Goal: Task Accomplishment & Management: Use online tool/utility

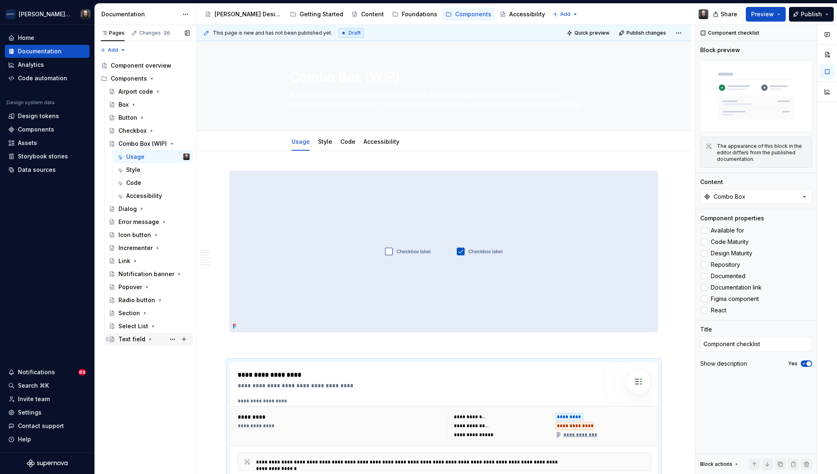
click at [129, 340] on div "Text field" at bounding box center [132, 339] width 27 height 8
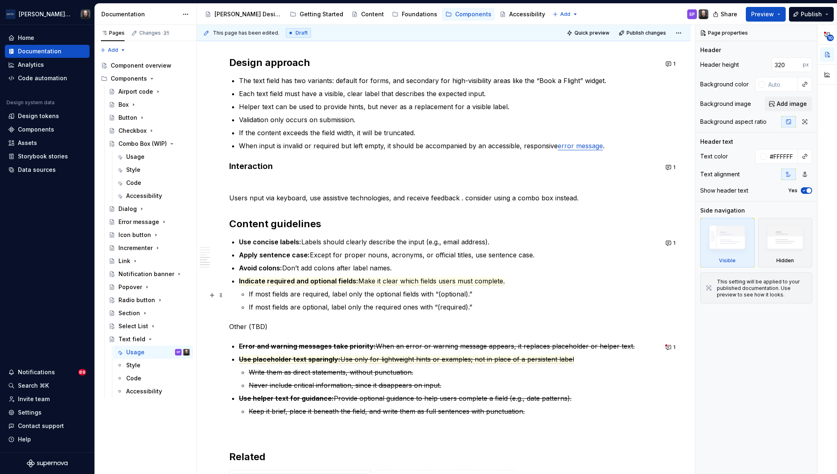
scroll to position [749, 0]
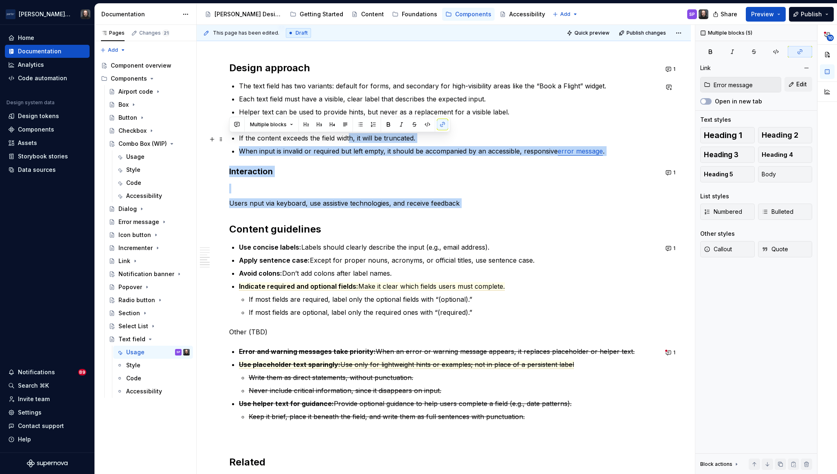
drag, startPoint x: 378, startPoint y: 211, endPoint x: 351, endPoint y: 139, distance: 76.5
click at [351, 139] on div "**********" at bounding box center [443, 73] width 429 height 1222
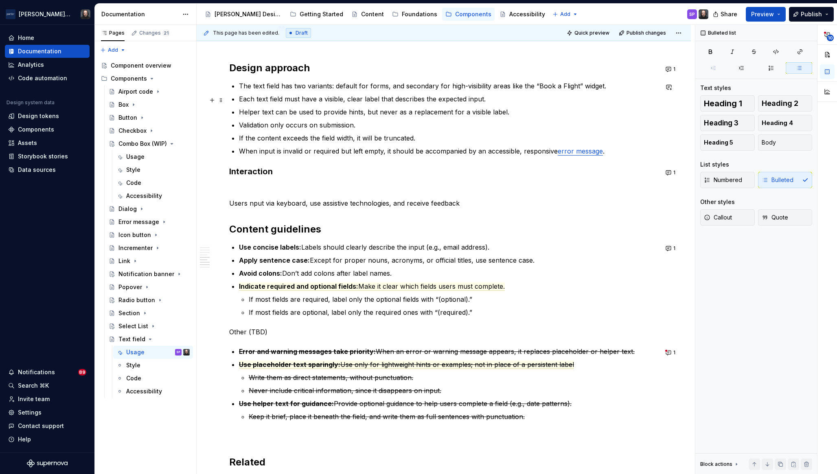
click at [359, 101] on commenthighlight "Each text field must have a visible, clear label that describes the expected in…" at bounding box center [362, 99] width 247 height 8
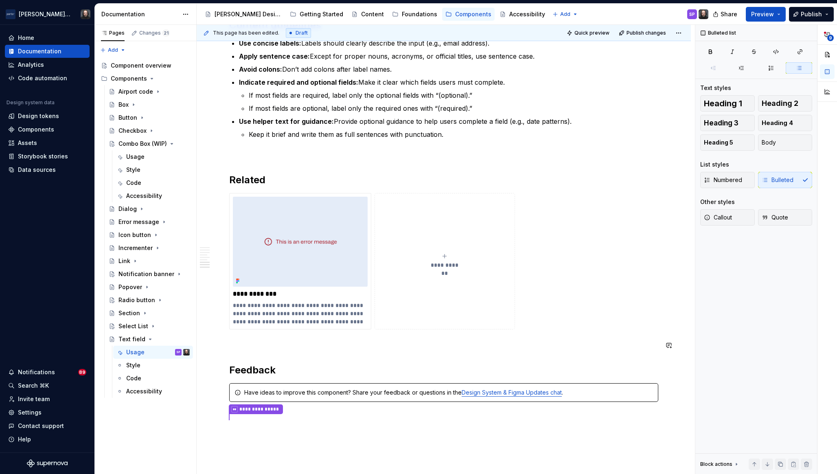
scroll to position [1089, 0]
click at [770, 17] on span "Preview" at bounding box center [762, 14] width 23 height 8
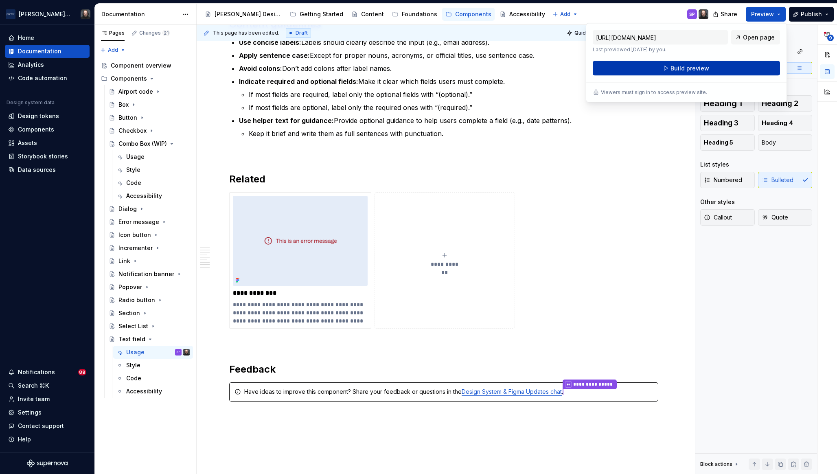
click at [730, 68] on button "Build preview" at bounding box center [686, 68] width 187 height 15
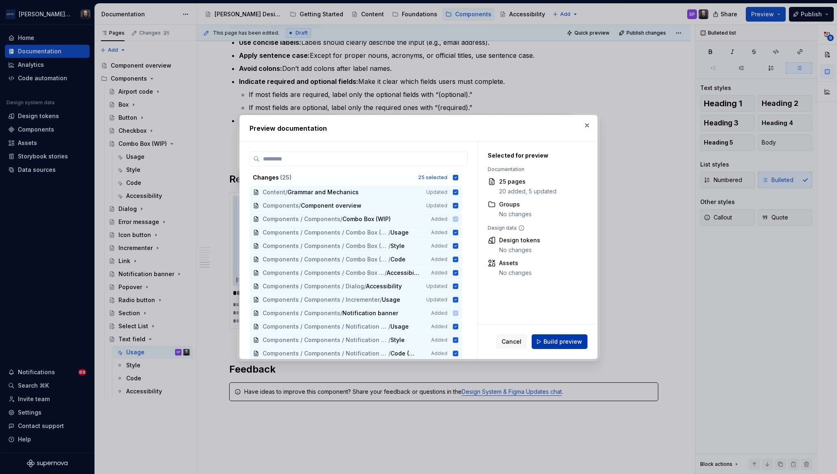
click at [564, 342] on span "Build preview" at bounding box center [563, 342] width 39 height 8
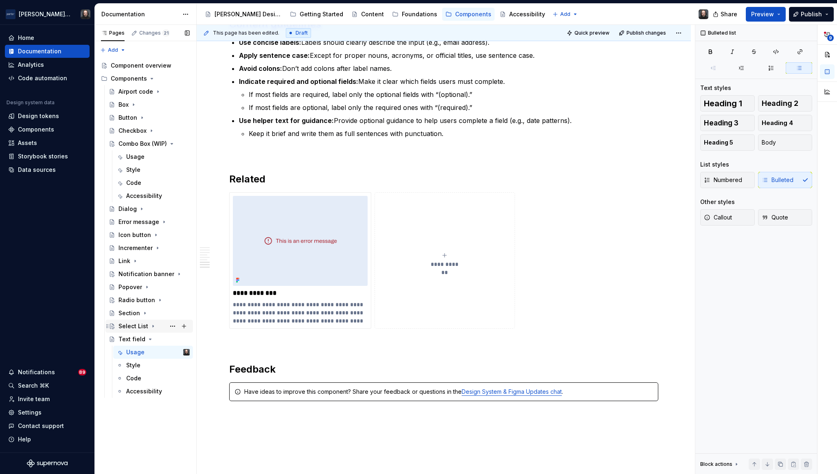
click at [153, 326] on icon "Page tree" at bounding box center [153, 326] width 1 height 2
click at [135, 338] on div "Usage" at bounding box center [135, 339] width 18 height 8
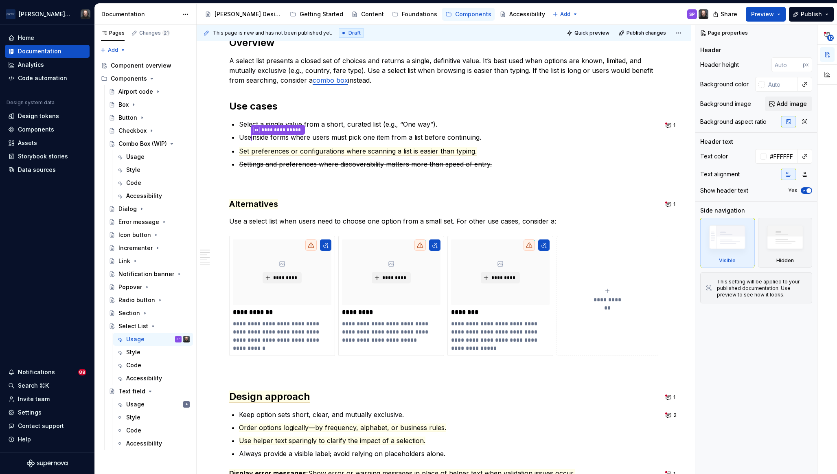
scroll to position [478, 0]
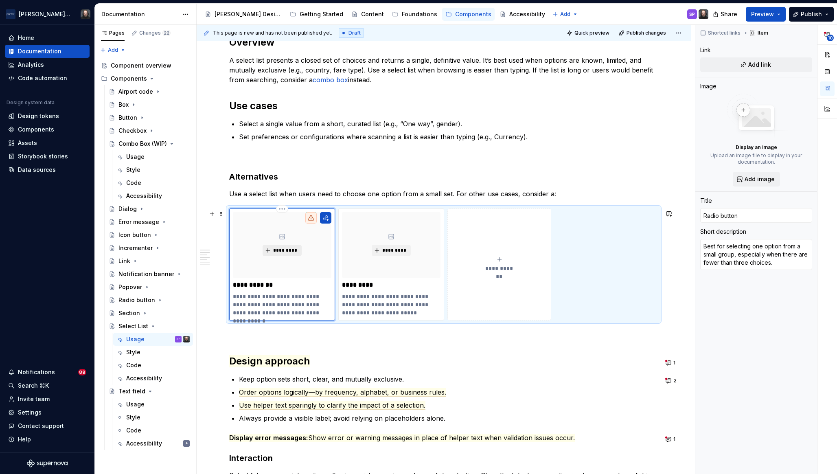
click at [279, 253] on span "*********" at bounding box center [285, 250] width 25 height 7
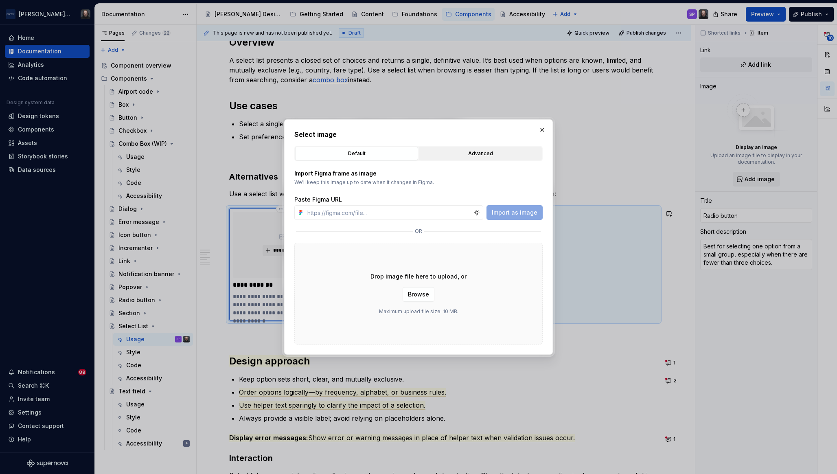
click at [485, 147] on button "Advanced" at bounding box center [480, 154] width 123 height 14
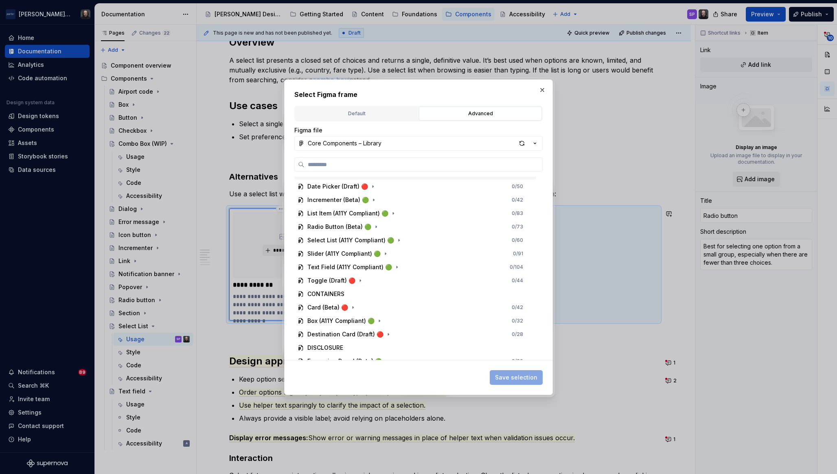
scroll to position [106, 0]
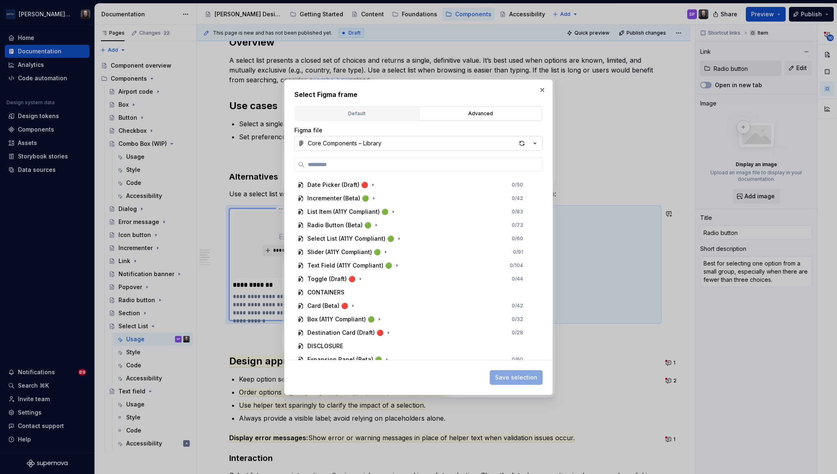
click at [391, 141] on button "Core Components – Library" at bounding box center [418, 143] width 248 height 15
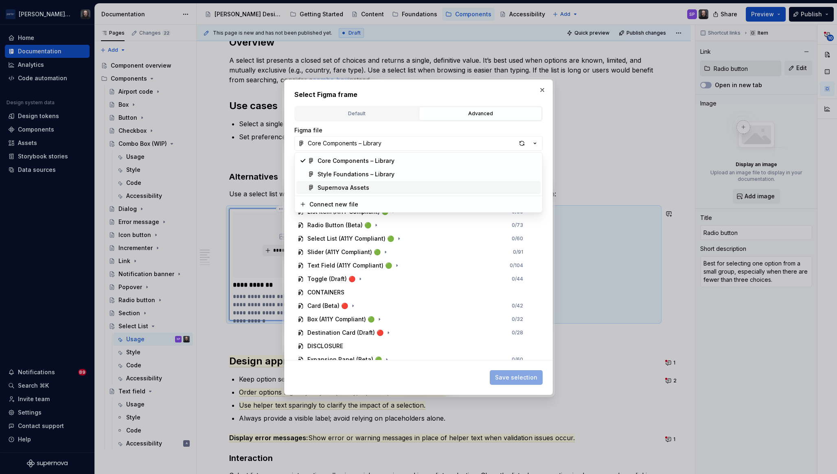
click at [385, 184] on div "Supernova Assets" at bounding box center [428, 188] width 220 height 8
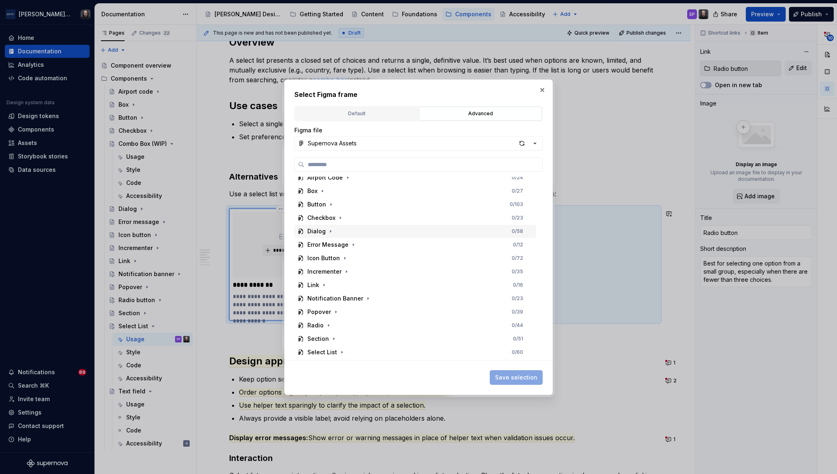
scroll to position [40, 0]
click at [328, 317] on icon "button" at bounding box center [328, 318] width 1 height 2
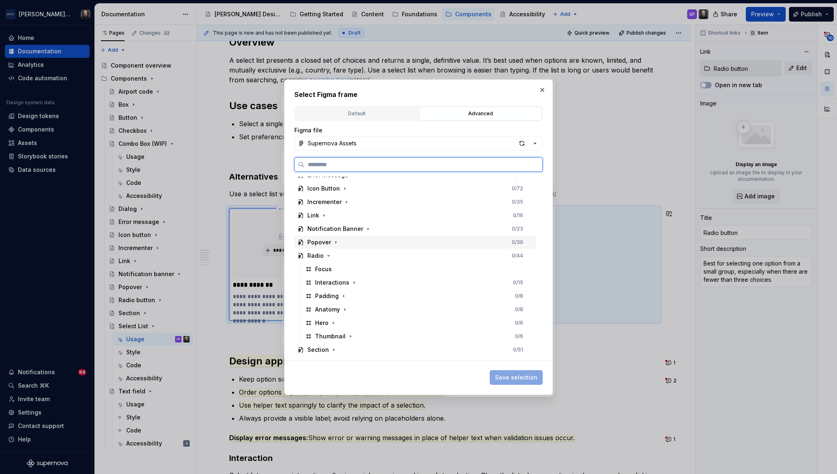
scroll to position [106, 0]
click at [362, 329] on div "Thumbnail 0 / 6" at bounding box center [419, 332] width 234 height 13
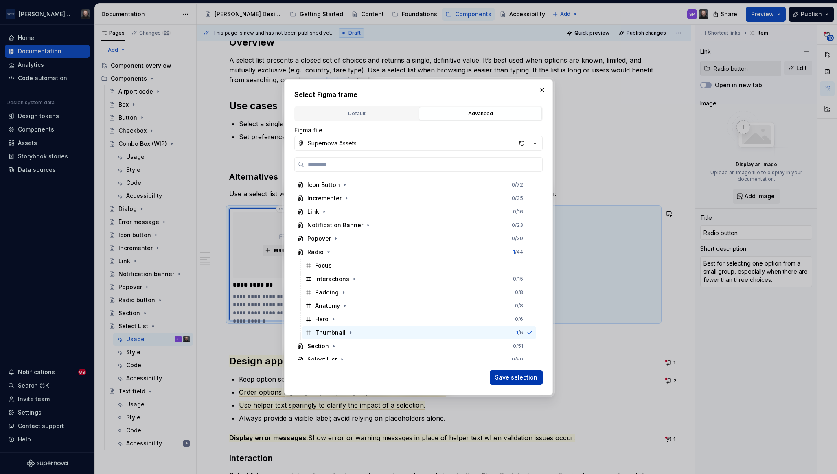
click at [511, 375] on span "Save selection" at bounding box center [516, 377] width 42 height 8
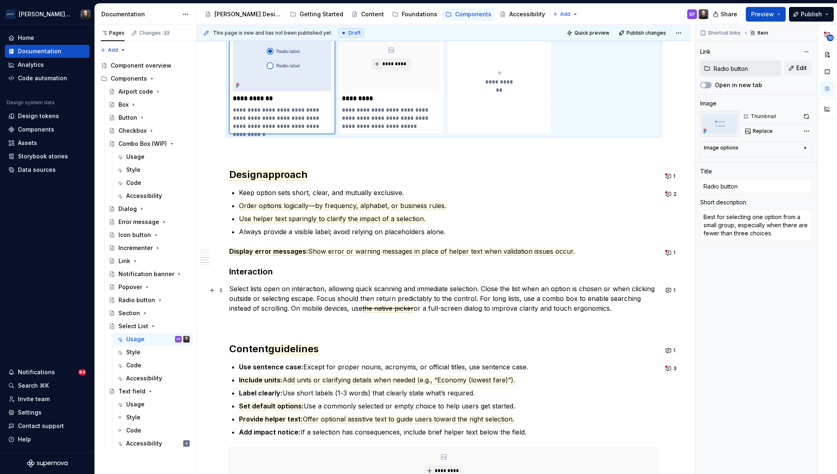
scroll to position [668, 0]
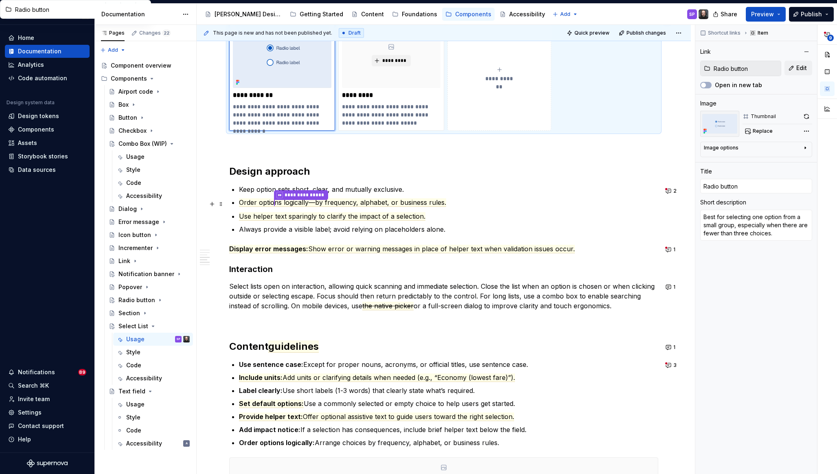
click at [470, 208] on p "**********" at bounding box center [448, 203] width 419 height 11
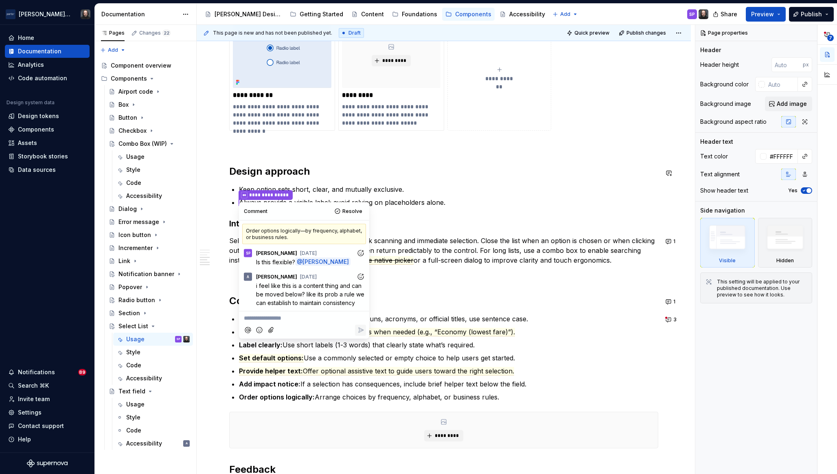
click at [433, 161] on div "**********" at bounding box center [443, 12] width 429 height 1018
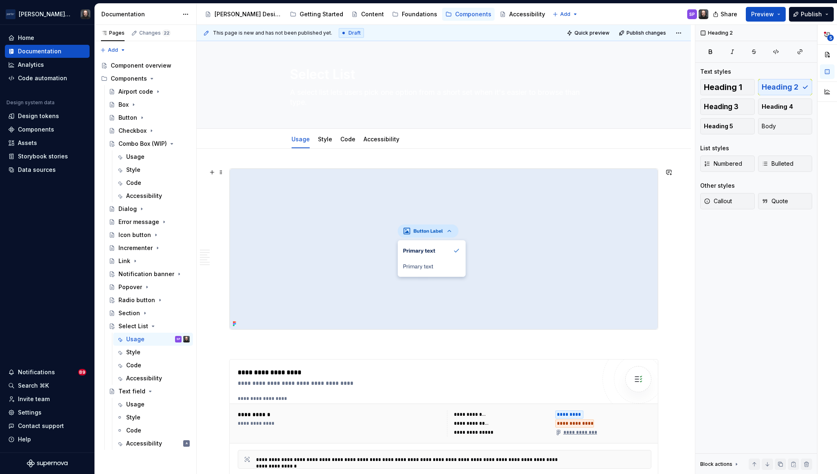
scroll to position [0, 0]
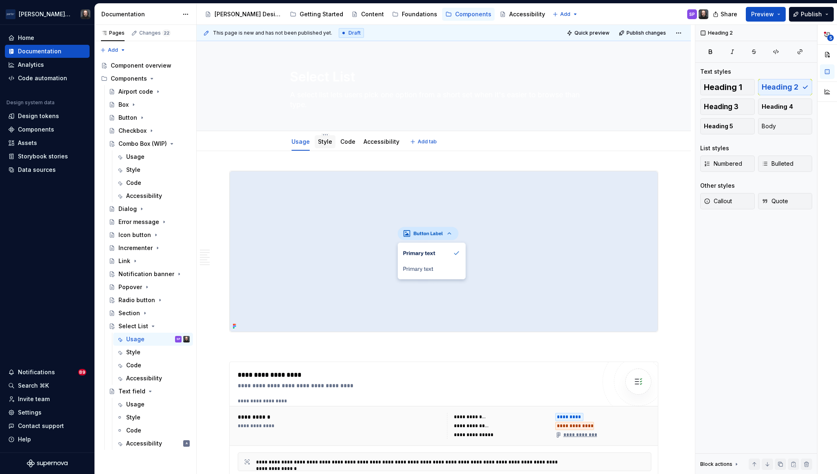
click at [327, 143] on link "Style" at bounding box center [325, 141] width 14 height 7
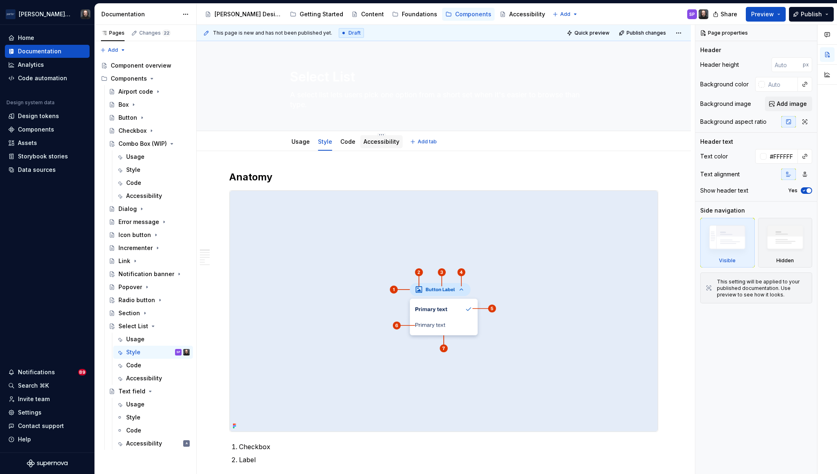
click at [380, 139] on link "Accessibility" at bounding box center [382, 141] width 36 height 7
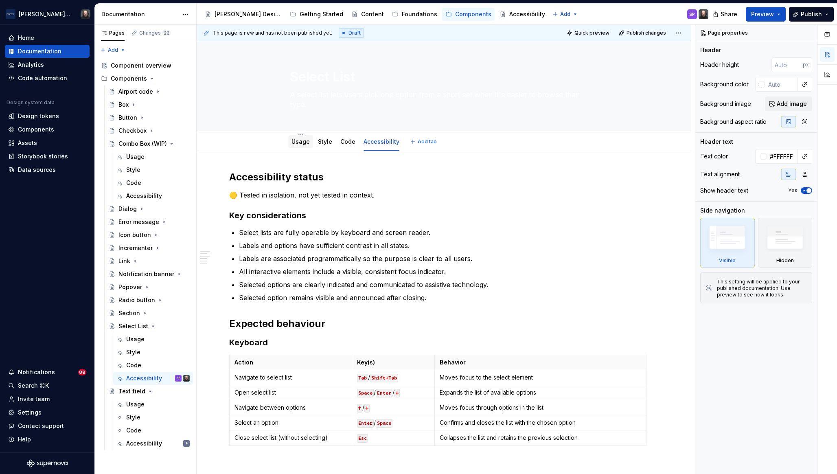
click at [303, 141] on link "Usage" at bounding box center [301, 141] width 18 height 7
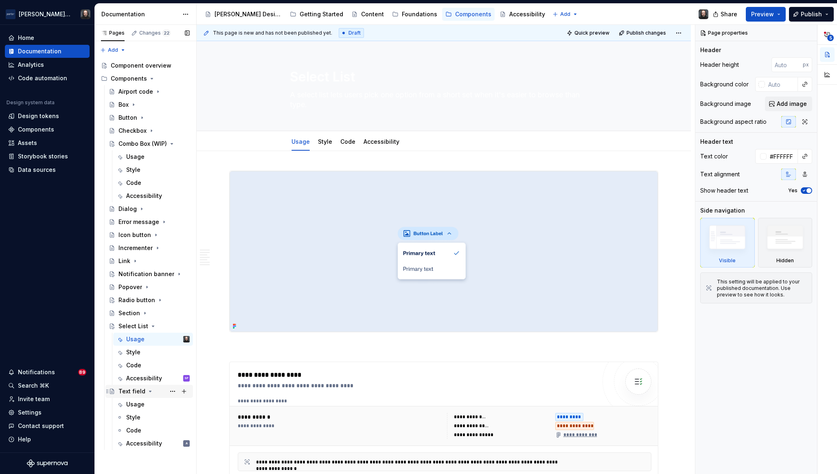
click at [149, 391] on icon "Page tree" at bounding box center [150, 391] width 2 height 1
click at [142, 160] on div "Usage" at bounding box center [135, 157] width 18 height 8
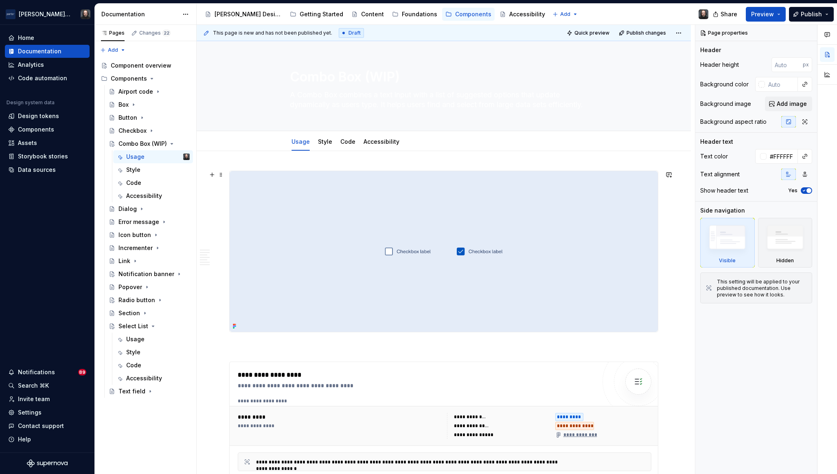
click at [574, 229] on img at bounding box center [444, 251] width 428 height 161
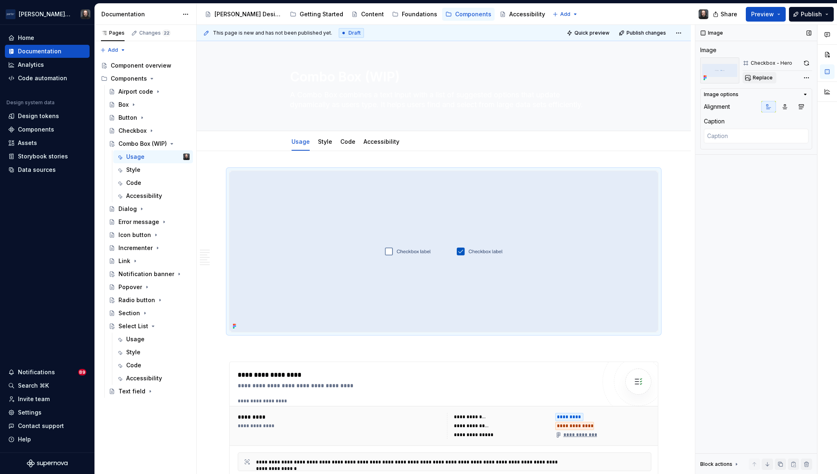
click at [759, 79] on span "Replace" at bounding box center [763, 78] width 20 height 7
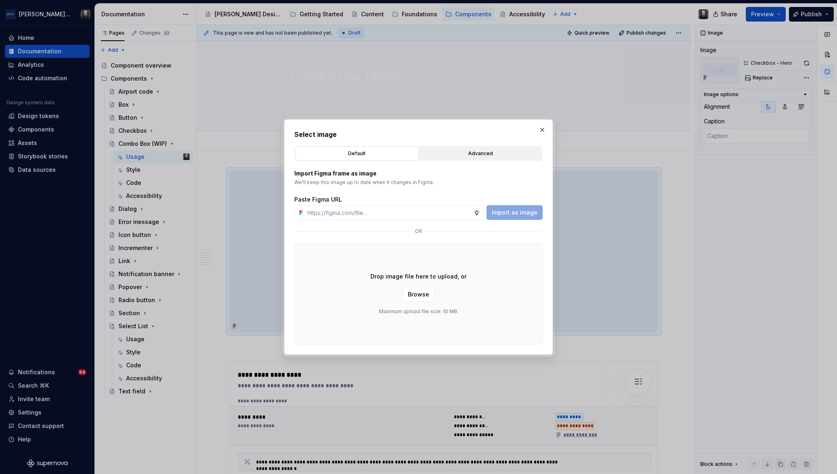
click at [482, 156] on div "Advanced" at bounding box center [480, 153] width 117 height 8
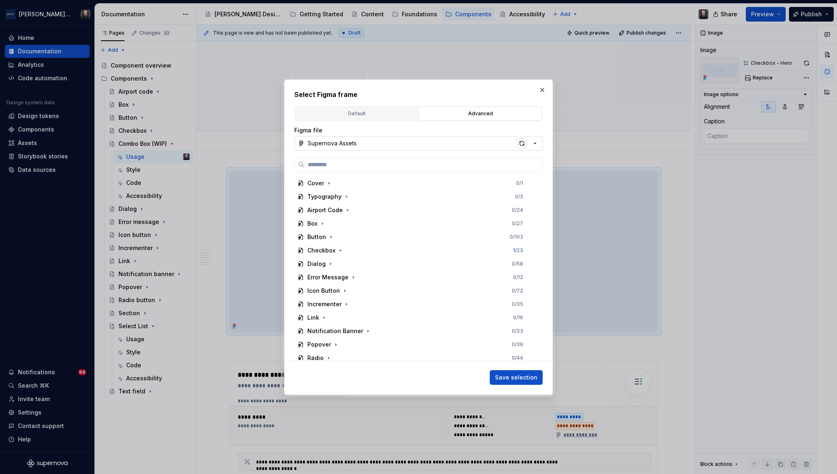
click at [522, 142] on div "button" at bounding box center [521, 143] width 11 height 11
click at [345, 264] on icon "button" at bounding box center [344, 264] width 7 height 7
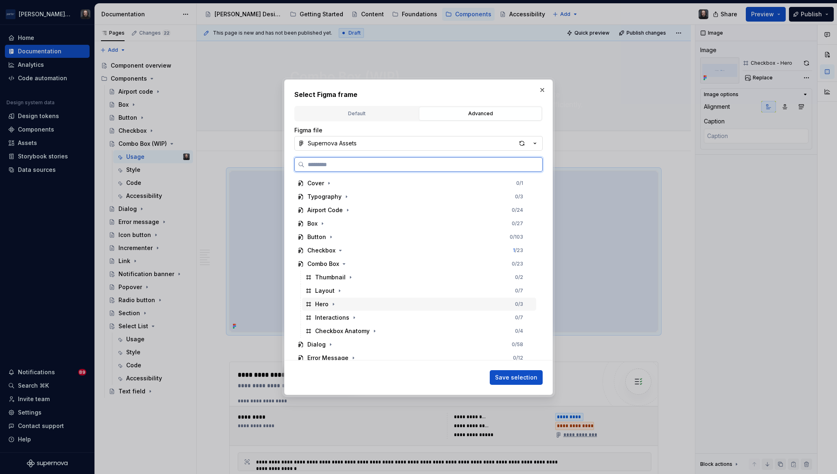
click at [385, 303] on div "Hero 0 / 3" at bounding box center [419, 304] width 234 height 13
click at [532, 377] on span "Save selection" at bounding box center [516, 377] width 42 height 8
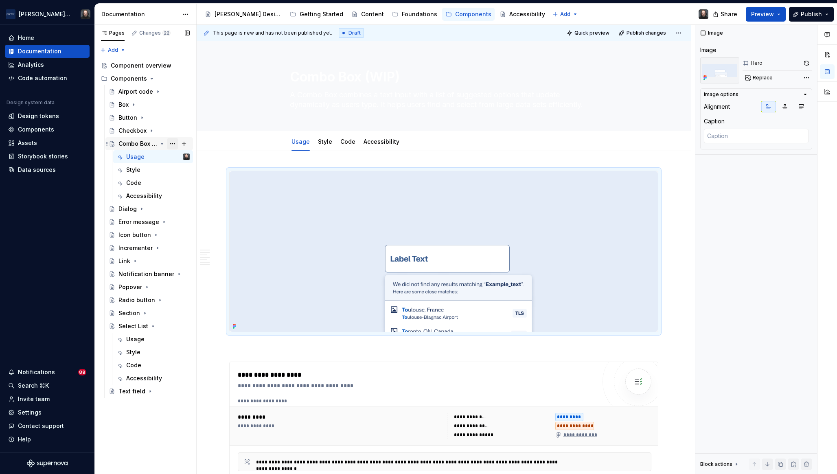
click at [172, 145] on button "Page tree" at bounding box center [172, 143] width 11 height 11
click at [162, 145] on div "Pages Changes 22 Add Accessibility guide for tree Page tree. Navigate the tree …" at bounding box center [145, 250] width 102 height 450
click at [161, 144] on icon "Page tree" at bounding box center [162, 143] width 2 height 1
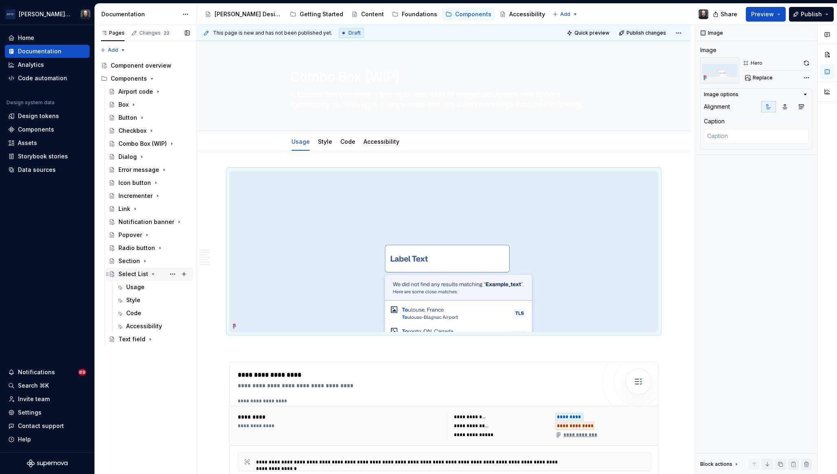
click at [152, 274] on icon "Page tree" at bounding box center [153, 274] width 2 height 1
click at [807, 13] on span "Publish" at bounding box center [811, 14] width 21 height 8
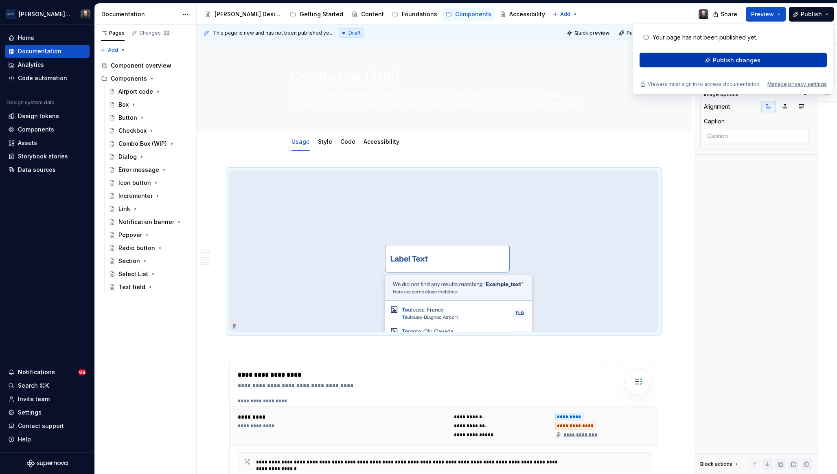
click at [733, 62] on span "Publish changes" at bounding box center [737, 60] width 48 height 8
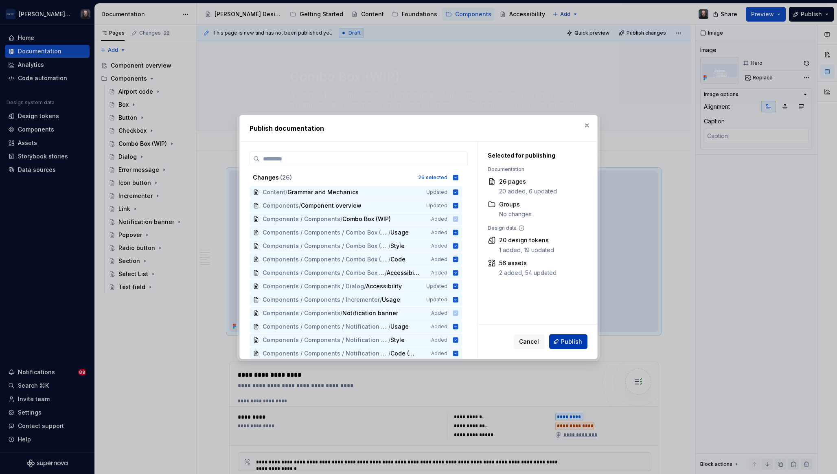
click at [572, 344] on span "Publish" at bounding box center [571, 342] width 21 height 8
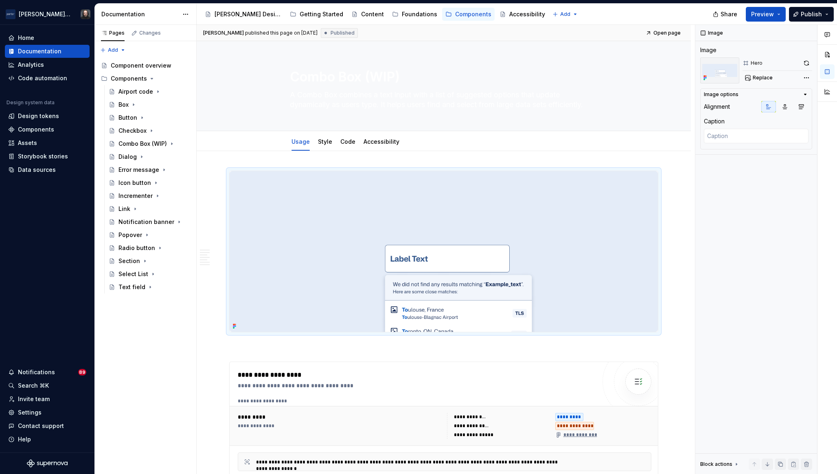
type textarea "*"
